Goal: Navigation & Orientation: Find specific page/section

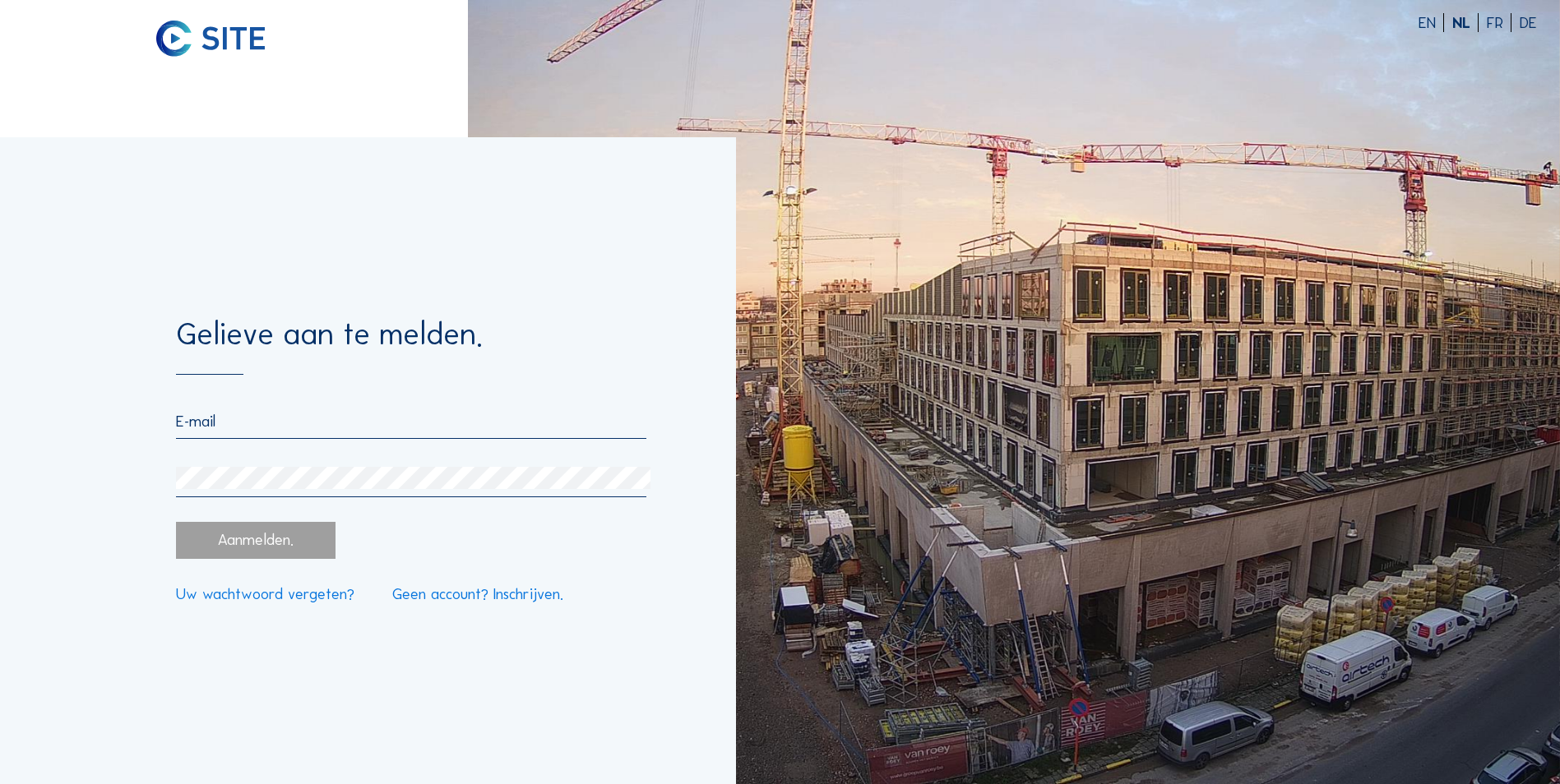
type input "[EMAIL_ADDRESS][DOMAIN_NAME]"
click at [212, 533] on div "Aanmelden." at bounding box center [255, 541] width 158 height 37
click at [212, 536] on div "Aanmelden." at bounding box center [255, 541] width 158 height 37
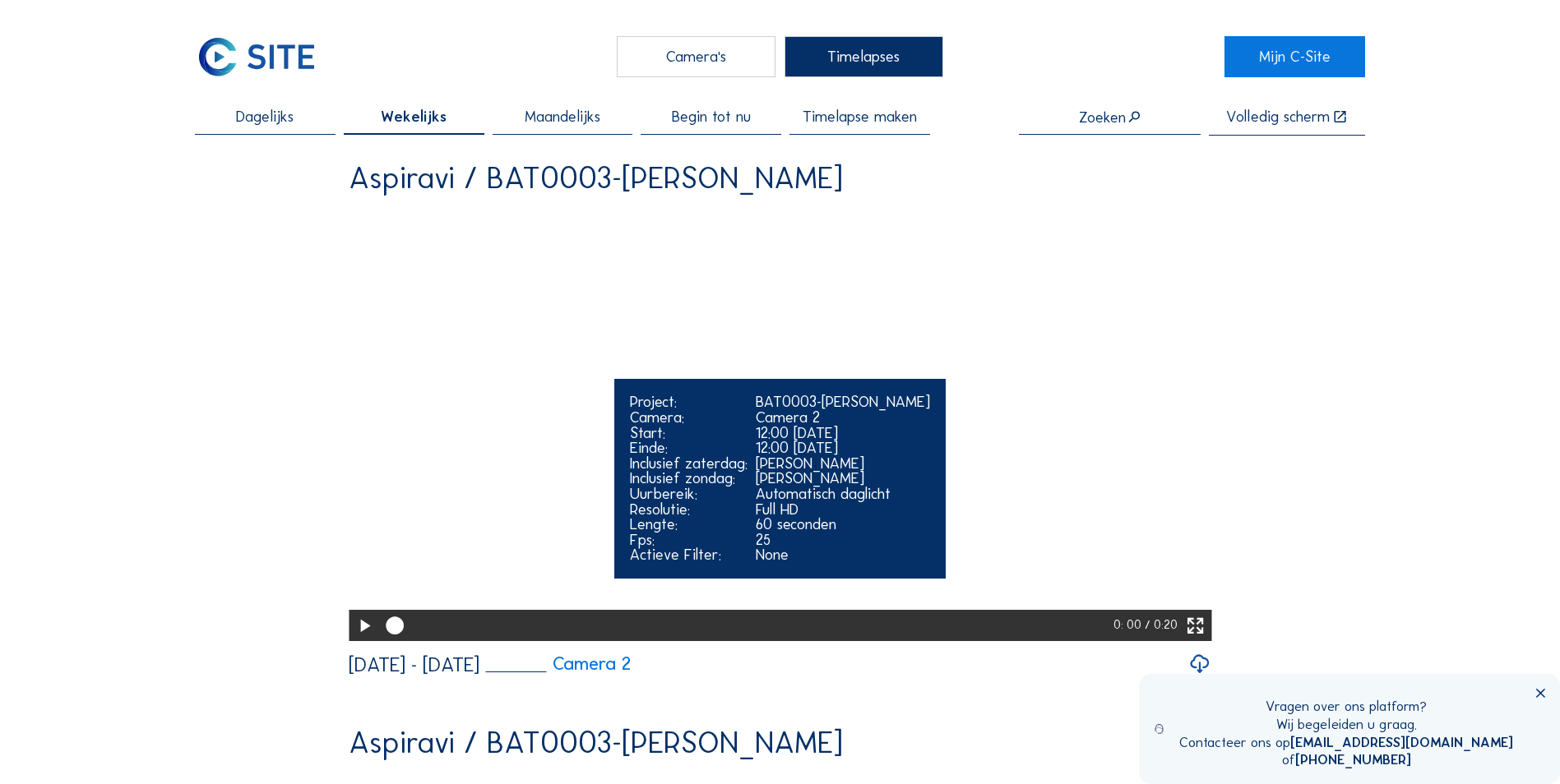
click at [358, 640] on icon at bounding box center [364, 627] width 21 height 26
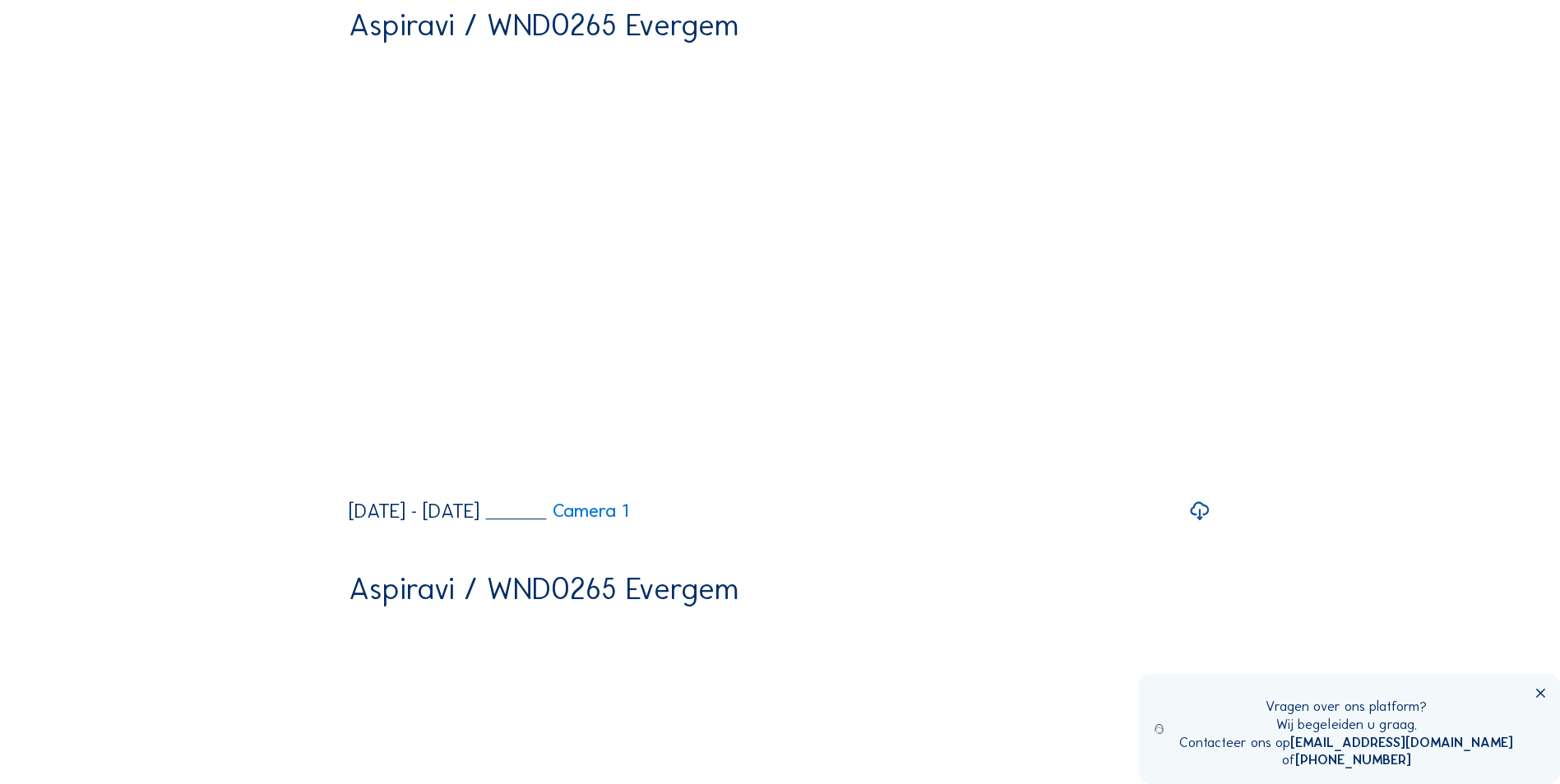
scroll to position [8795, 0]
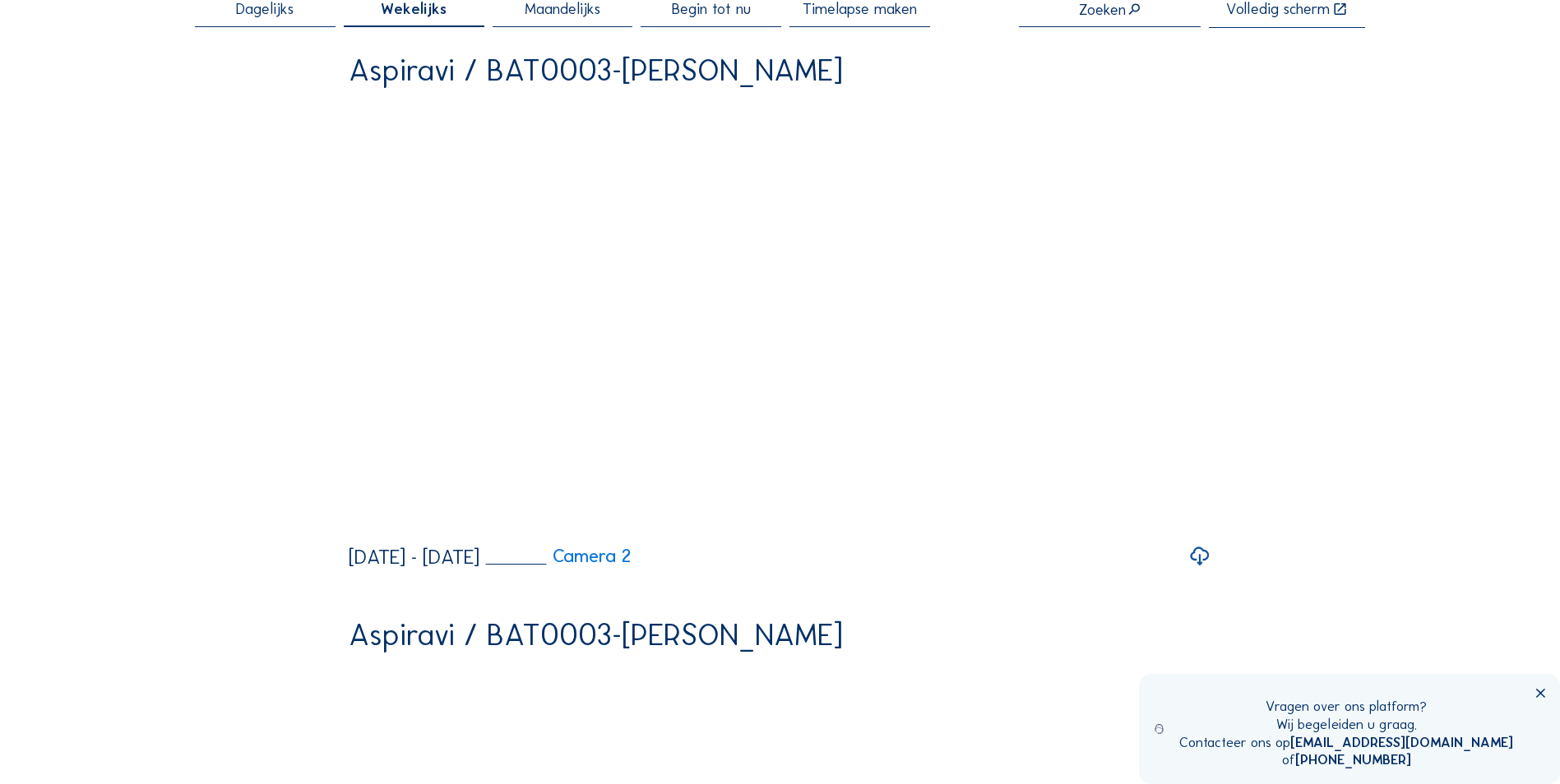
scroll to position [329, 0]
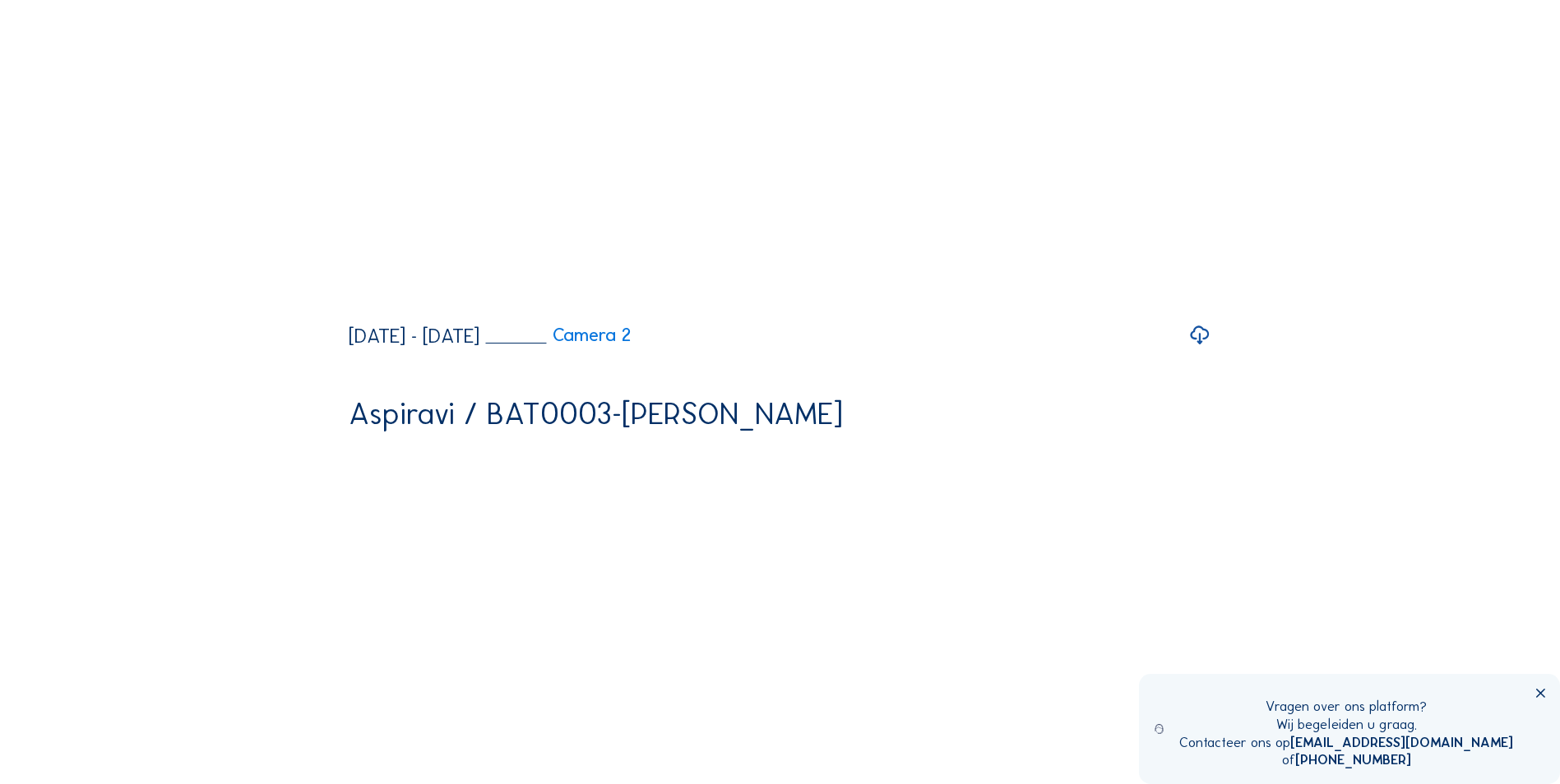
click at [471, 346] on div "[DATE] - [DATE]" at bounding box center [413, 336] width 131 height 19
click at [1205, 349] on icon at bounding box center [1199, 336] width 23 height 28
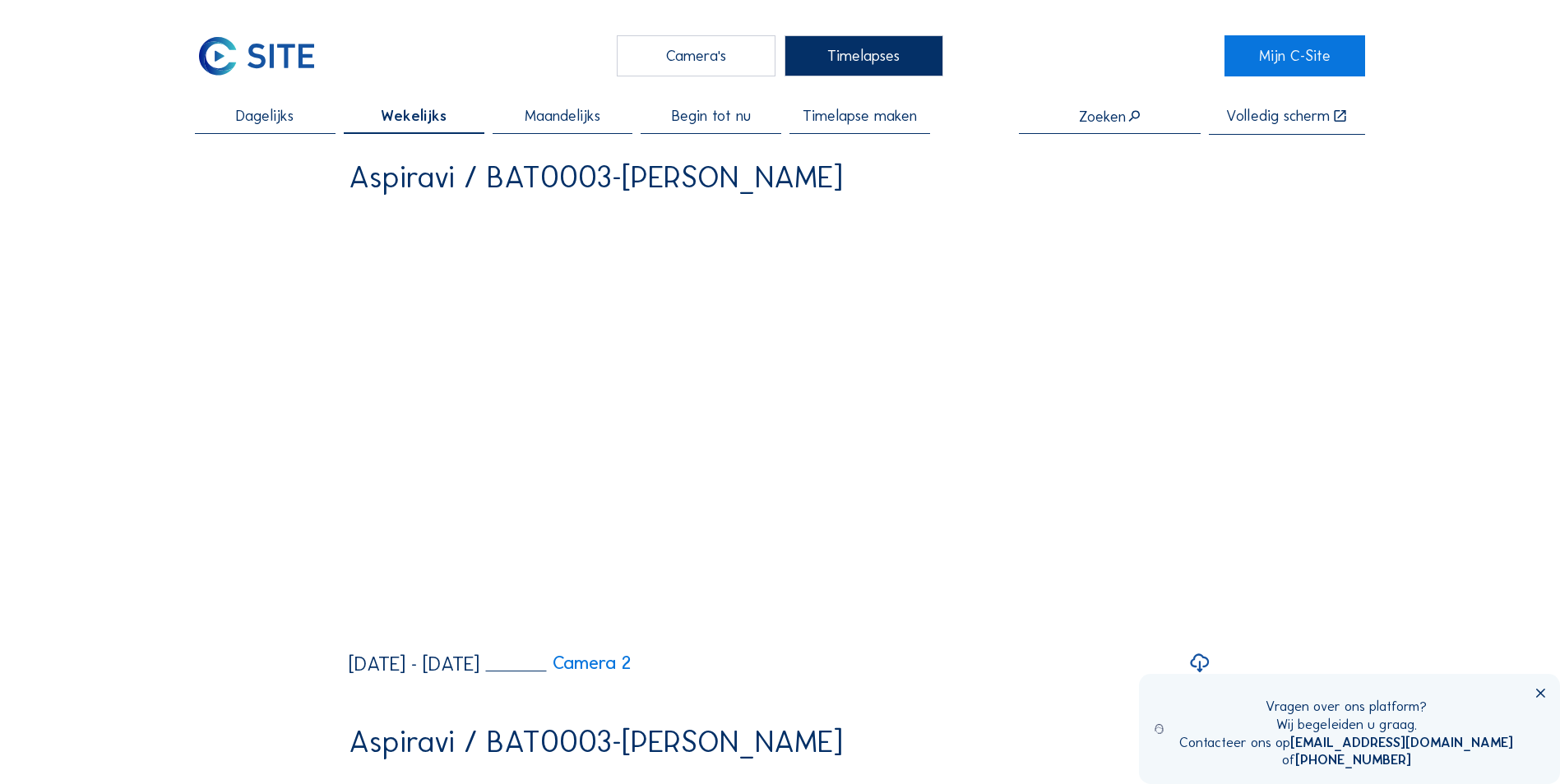
scroll to position [0, 0]
click at [405, 118] on span "Wekelijks" at bounding box center [413, 117] width 66 height 16
click at [441, 121] on span "Wekelijks" at bounding box center [413, 117] width 66 height 16
click at [673, 57] on div "Camera's" at bounding box center [696, 56] width 158 height 41
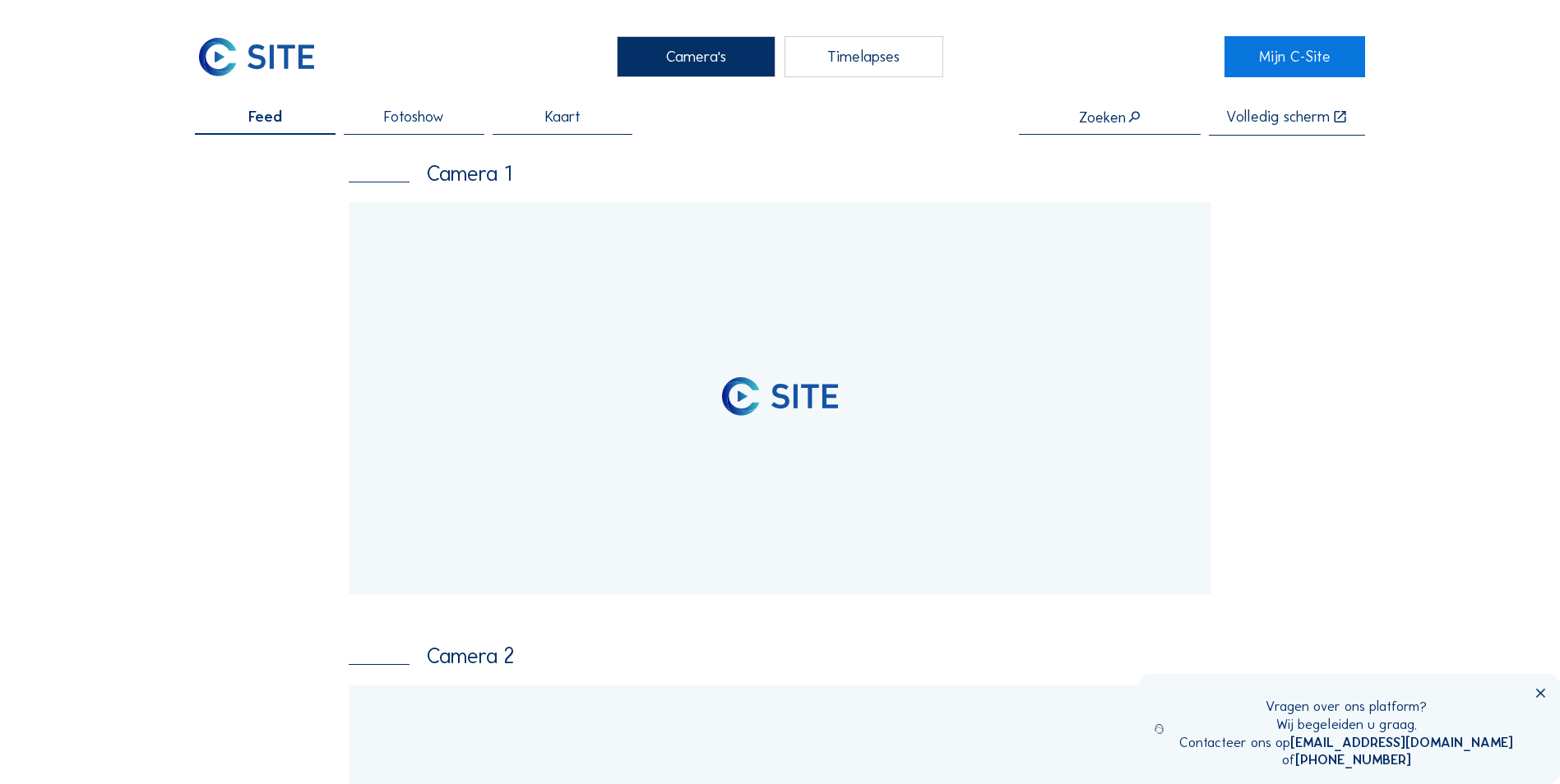
click at [847, 57] on div "Timelapses" at bounding box center [864, 56] width 158 height 41
